Goal: Task Accomplishment & Management: Manage account settings

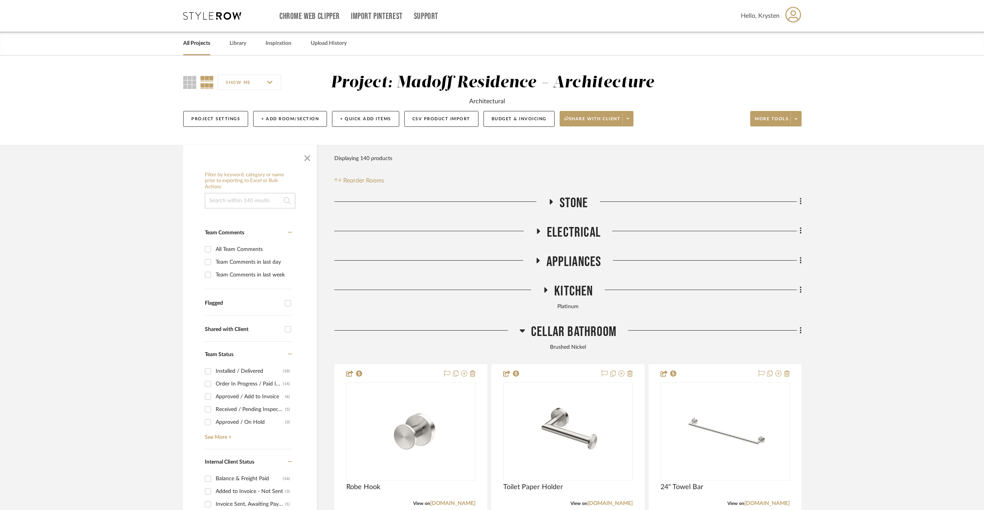
click at [196, 43] on link "All Projects" at bounding box center [196, 43] width 27 height 10
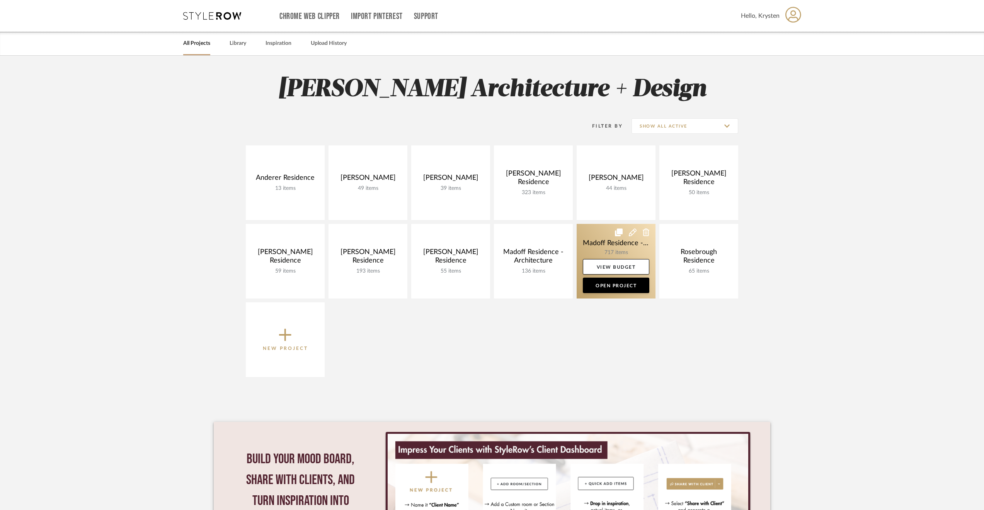
click at [597, 243] on link at bounding box center [616, 261] width 79 height 75
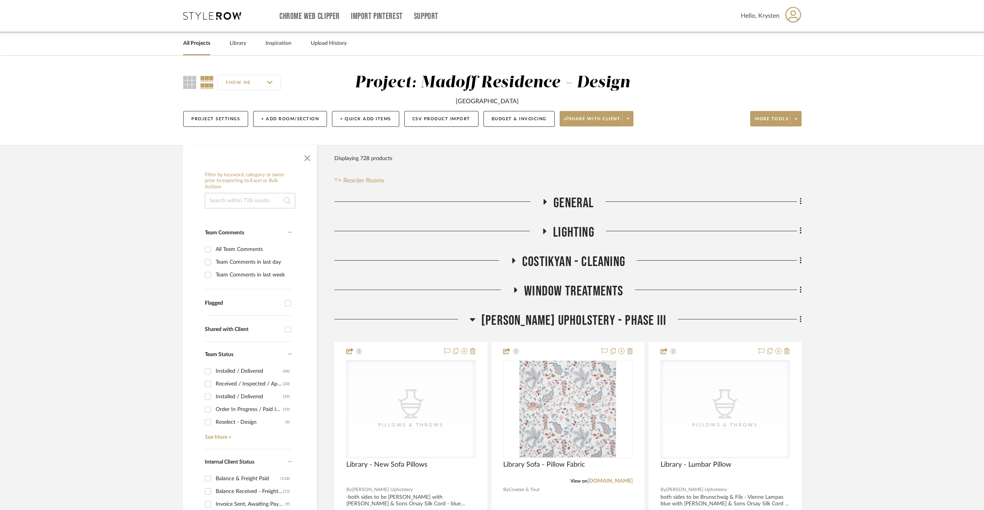
click at [569, 323] on span "[PERSON_NAME] Upholstery - Phase III" at bounding box center [573, 320] width 185 height 17
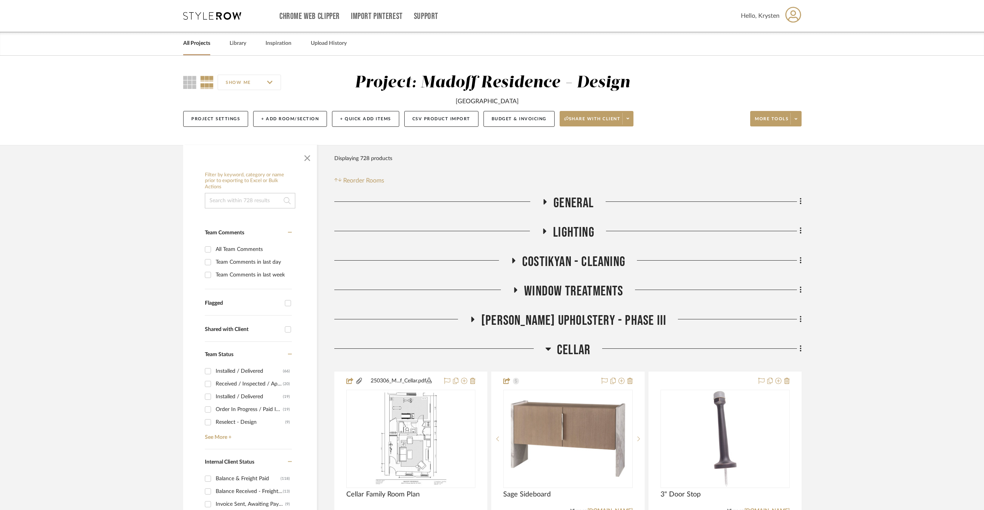
click at [567, 348] on span "Cellar" at bounding box center [574, 350] width 34 height 17
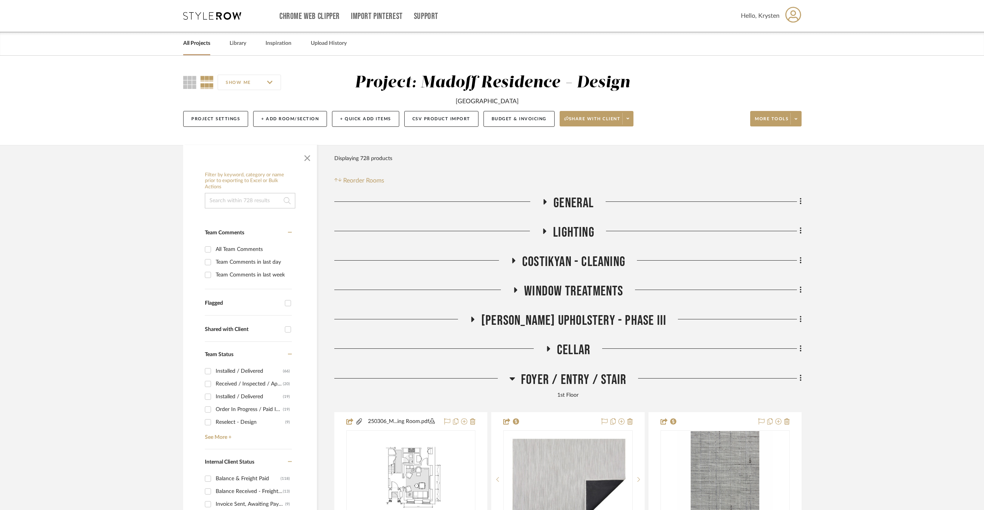
click at [568, 383] on span "Foyer / Entry / Stair" at bounding box center [574, 379] width 106 height 17
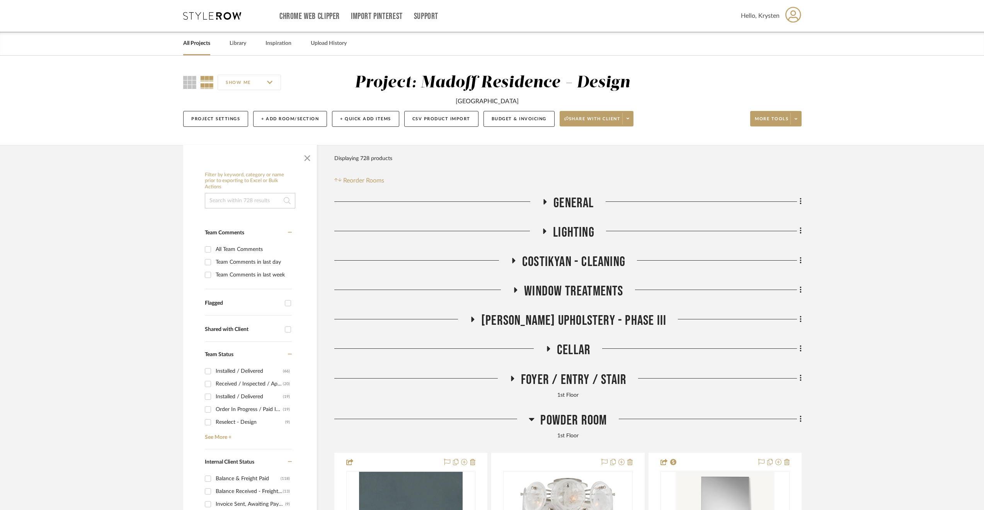
click at [567, 419] on span "Powder Room" at bounding box center [573, 420] width 66 height 17
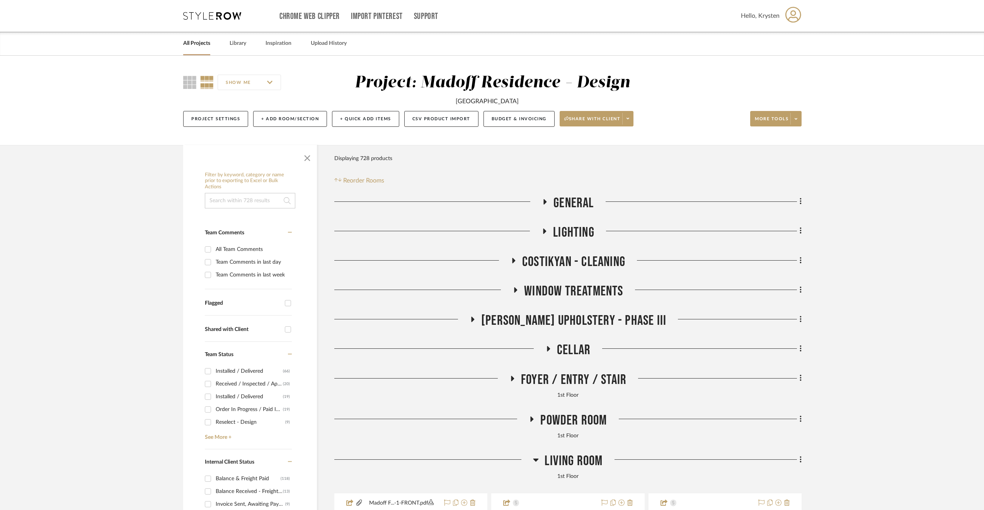
click at [565, 455] on span "Living Room" at bounding box center [574, 461] width 58 height 17
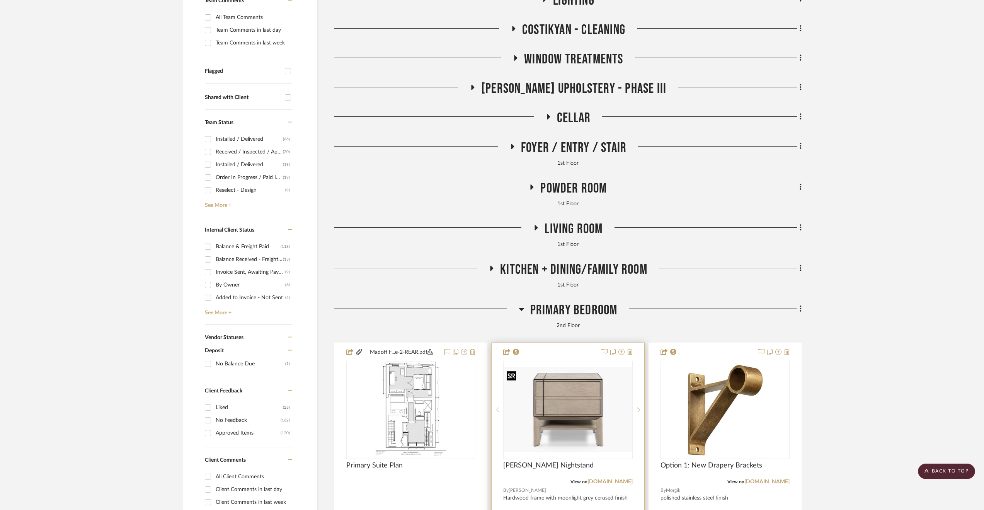
scroll to position [464, 0]
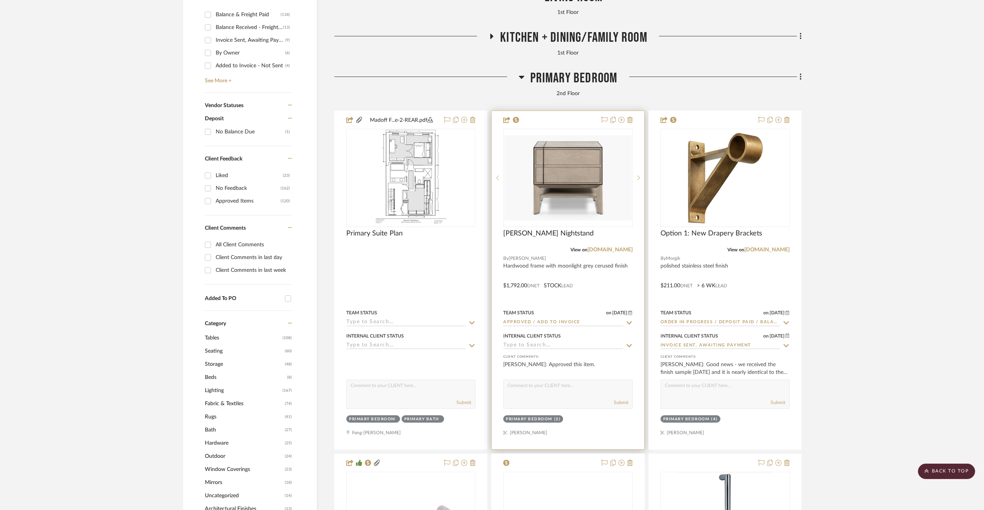
click at [598, 290] on div at bounding box center [568, 280] width 152 height 338
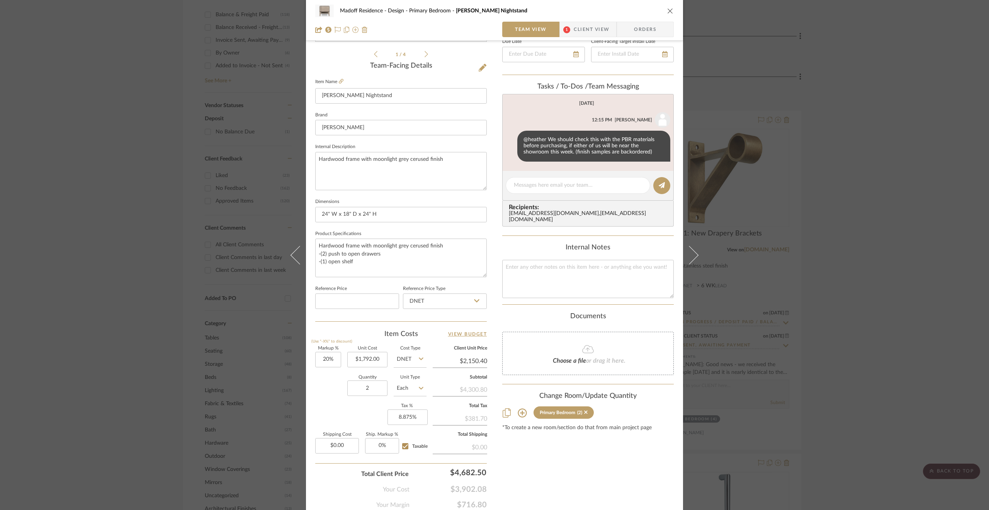
scroll to position [208, 0]
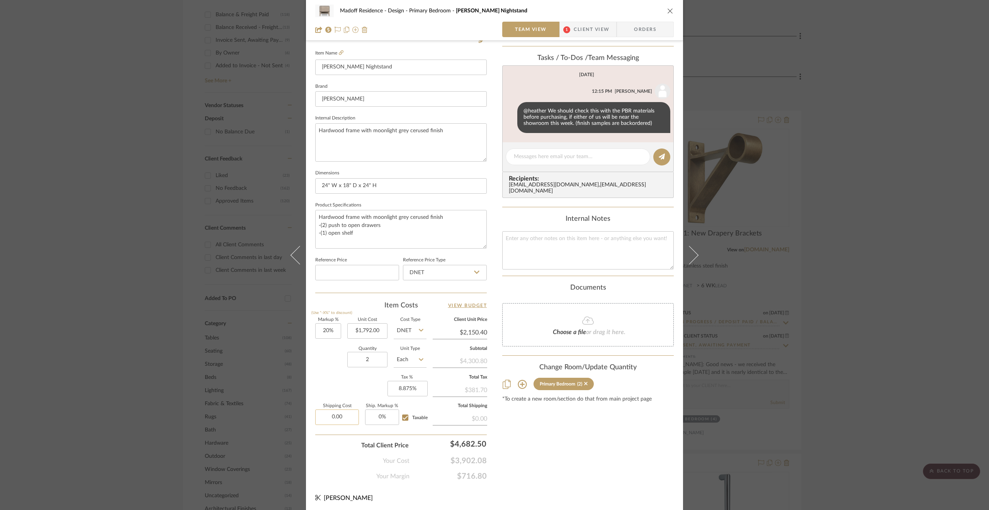
click at [352, 415] on input "0.00" at bounding box center [337, 416] width 44 height 15
type input "$546.26"
click at [572, 439] on div "Content here copies to Client View - confirm visibility there. Show in Client D…" at bounding box center [588, 163] width 172 height 636
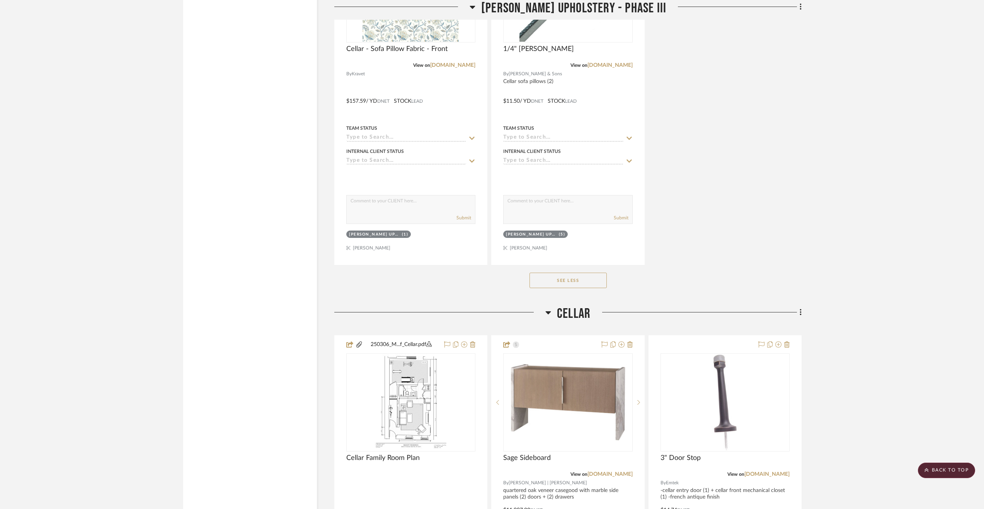
click at [572, 314] on span "Cellar" at bounding box center [574, 314] width 34 height 17
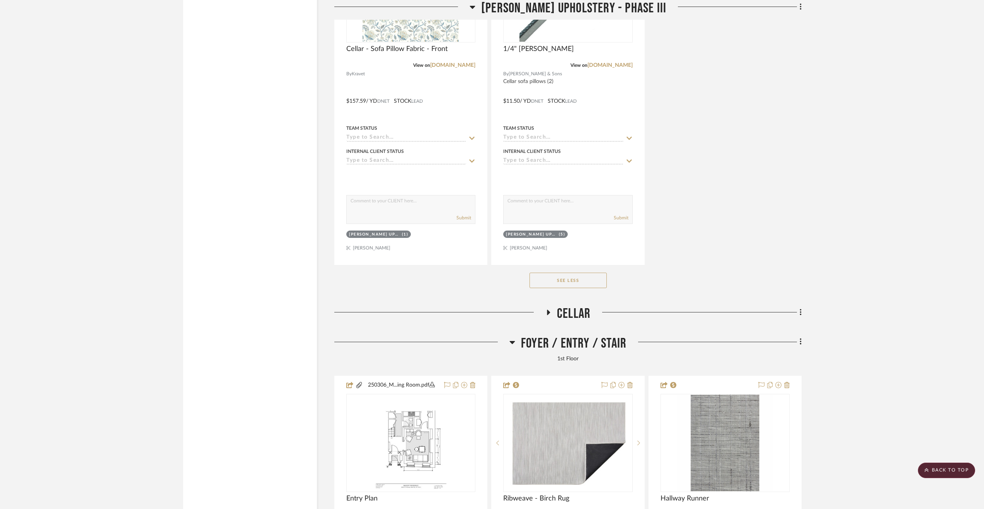
click at [582, 343] on span "Foyer / Entry / Stair" at bounding box center [574, 343] width 106 height 17
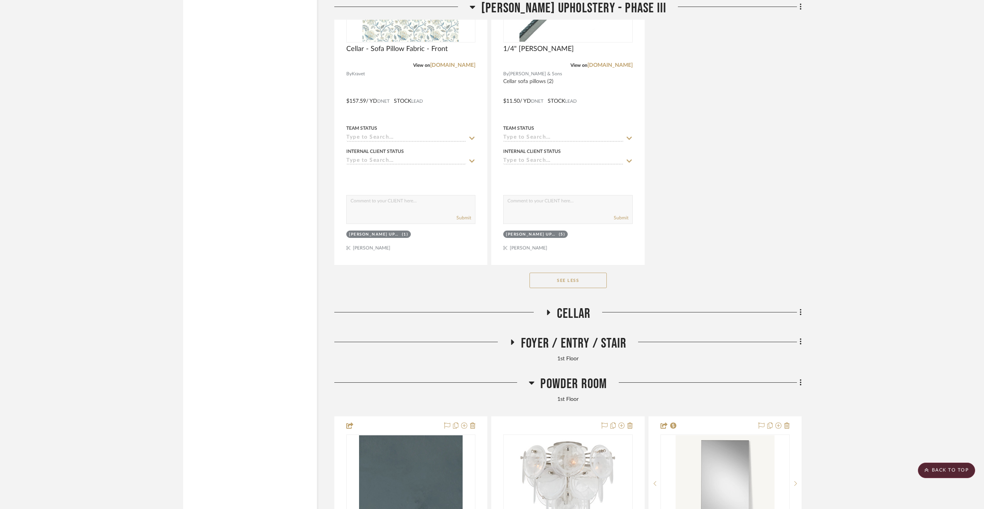
click at [579, 382] on span "Powder Room" at bounding box center [573, 384] width 66 height 17
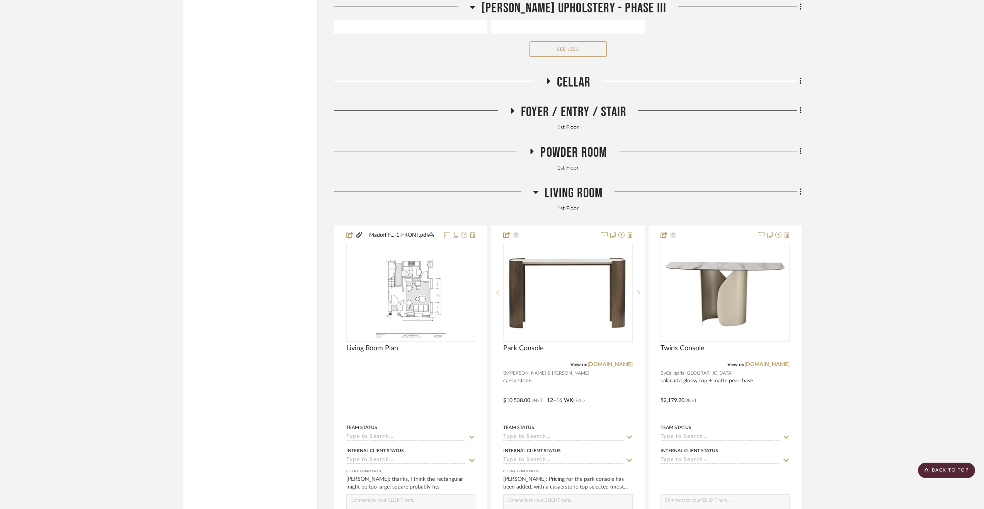
scroll to position [2323, 0]
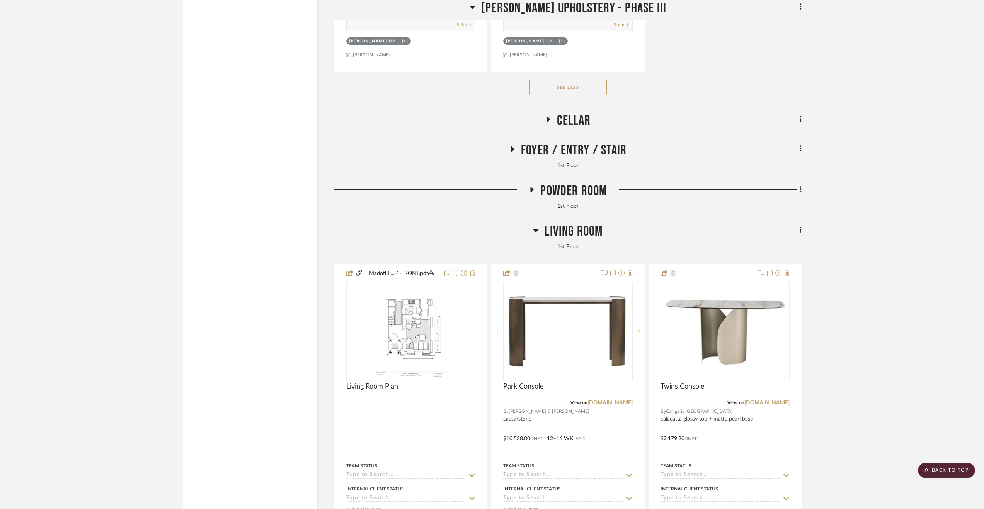
click at [590, 228] on span "Living Room" at bounding box center [574, 231] width 58 height 17
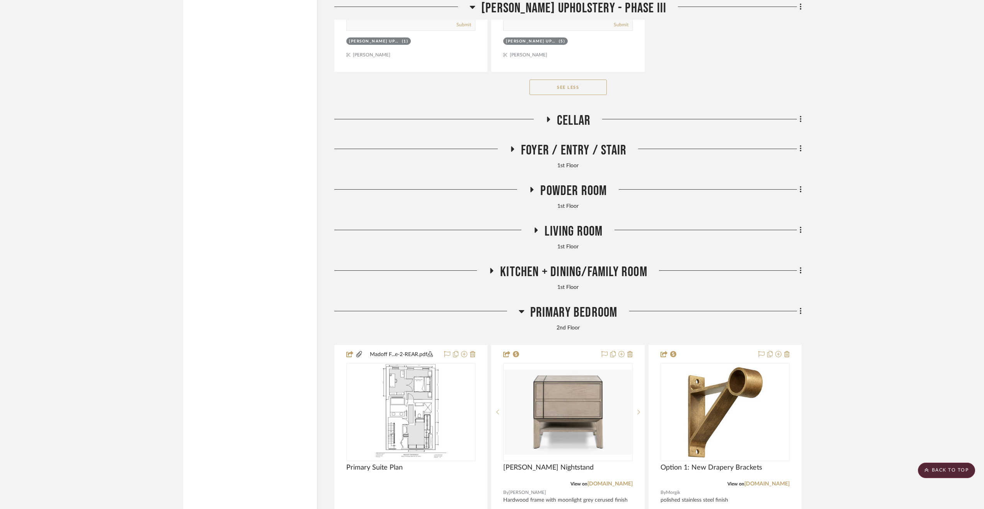
click at [580, 231] on span "Living Room" at bounding box center [574, 231] width 58 height 17
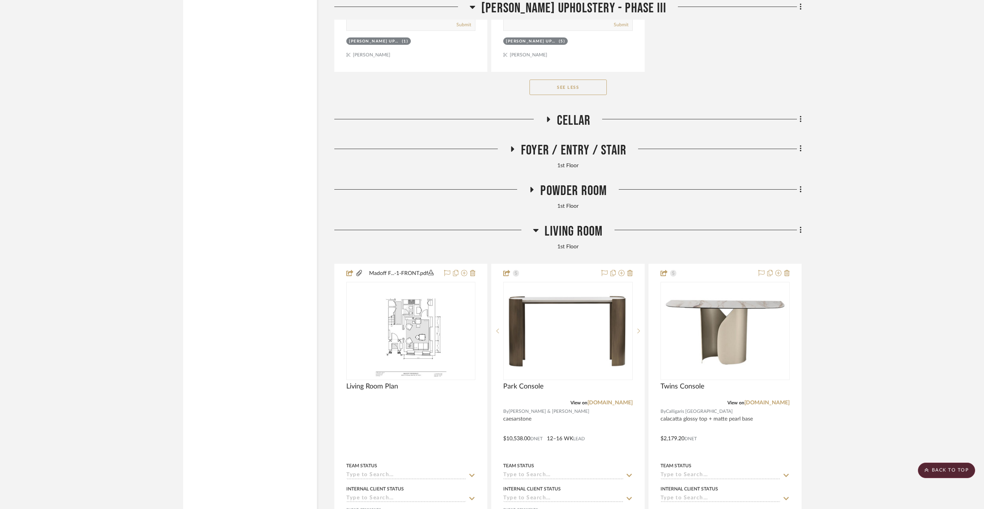
click at [580, 231] on span "Living Room" at bounding box center [574, 231] width 58 height 17
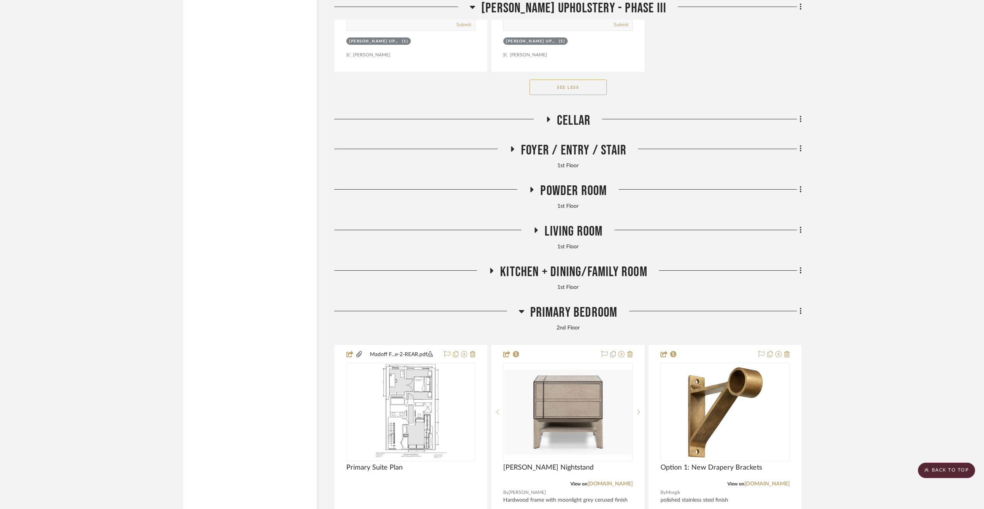
click at [583, 123] on span "Cellar" at bounding box center [574, 120] width 34 height 17
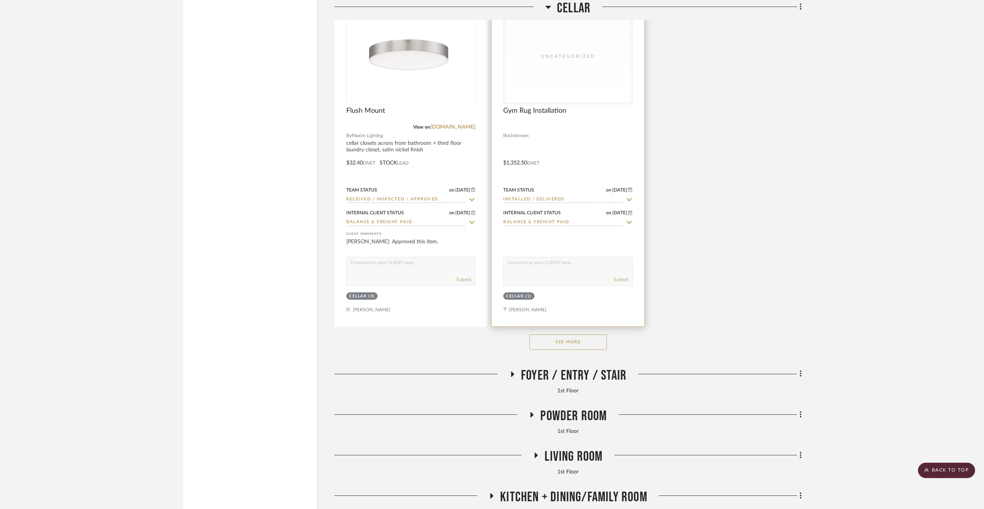
scroll to position [3173, 0]
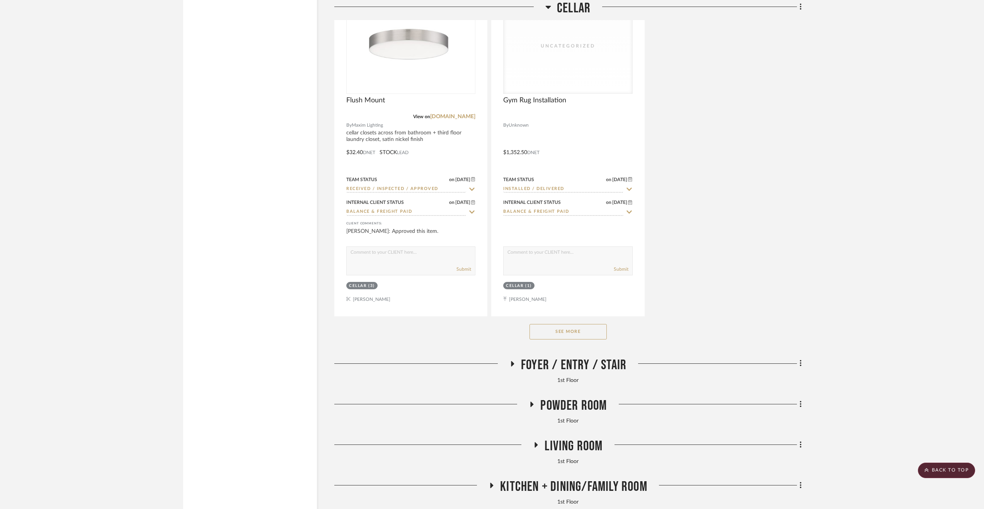
click at [577, 328] on button "See More" at bounding box center [567, 331] width 77 height 15
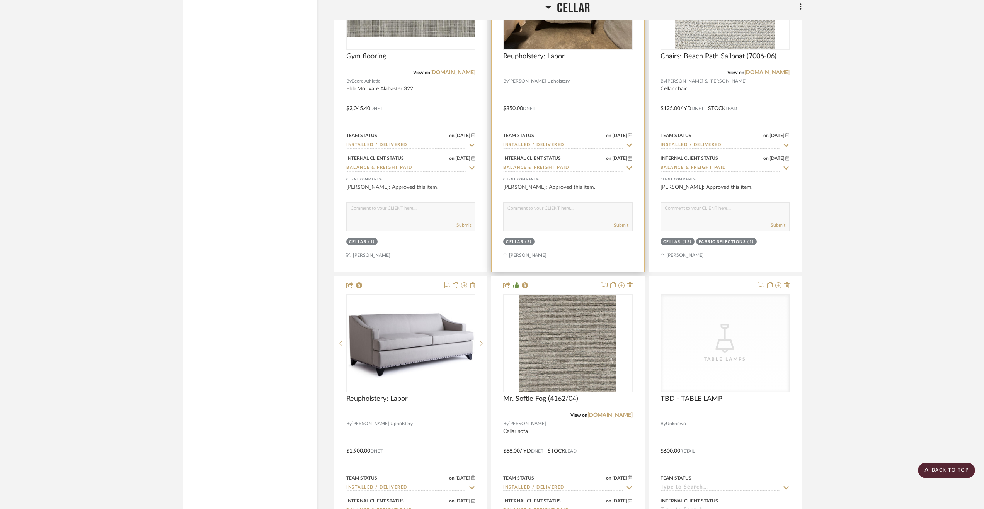
scroll to position [3946, 0]
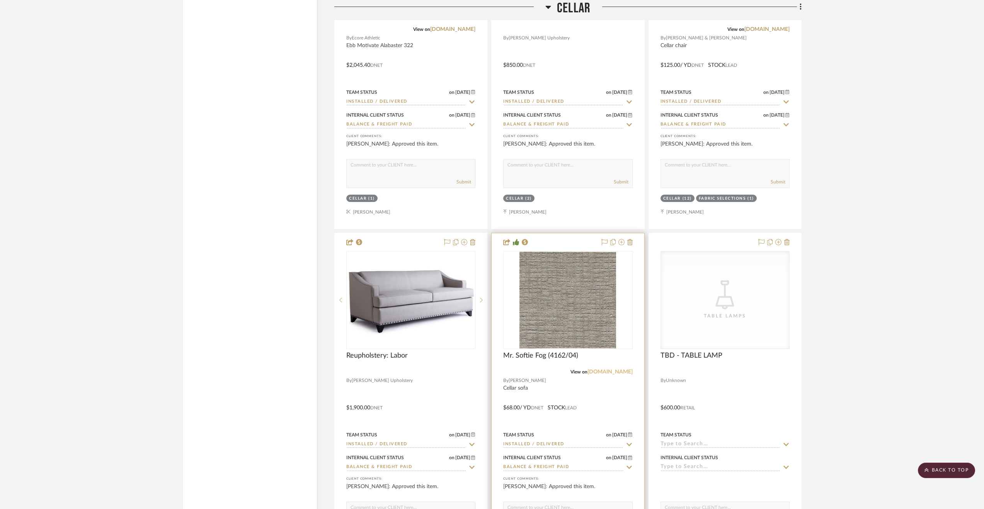
click at [614, 374] on link "[DOMAIN_NAME]" at bounding box center [609, 371] width 45 height 5
